Goal: Navigation & Orientation: Find specific page/section

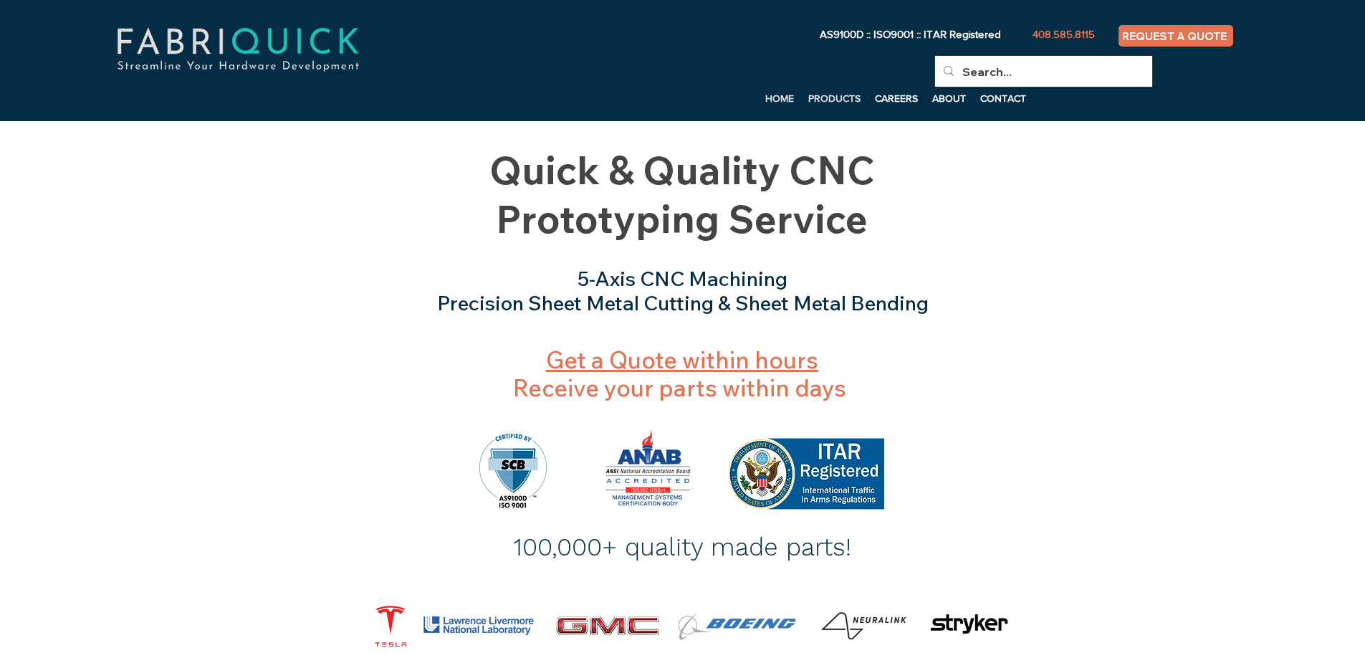
click at [833, 93] on p "PRODUCTS" at bounding box center [834, 97] width 67 height 21
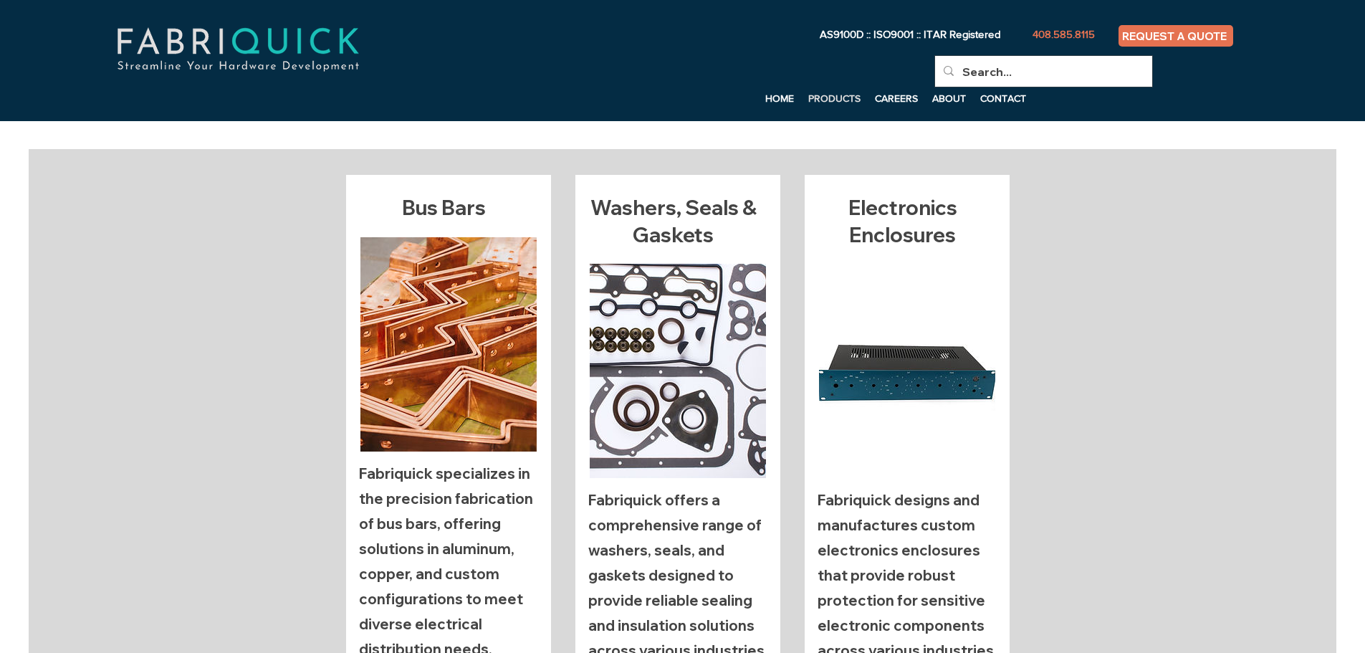
click at [822, 98] on p "PRODUCTS" at bounding box center [834, 97] width 67 height 21
click at [783, 100] on p "HOME" at bounding box center [779, 97] width 43 height 21
